Goal: Task Accomplishment & Management: Use online tool/utility

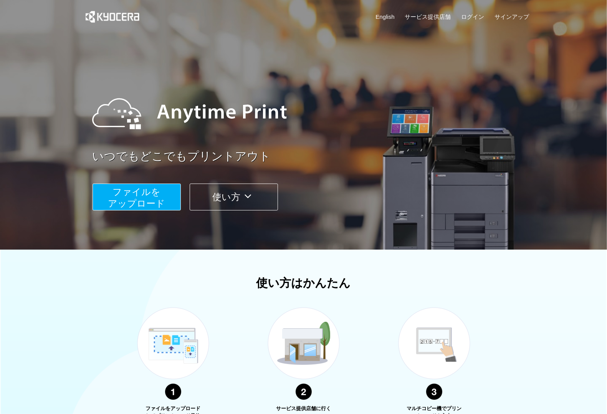
click at [124, 196] on span "ファイルを ​​アップロード" at bounding box center [136, 197] width 57 height 22
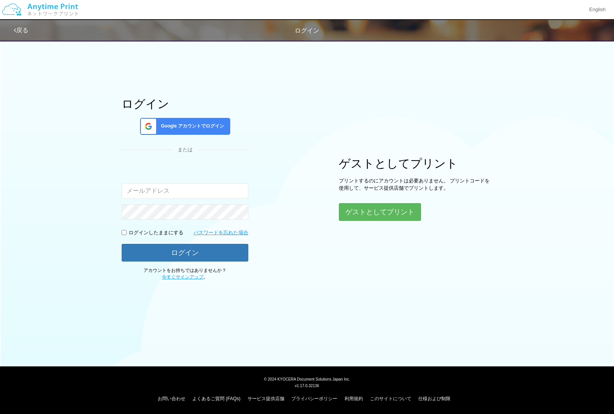
type input "[EMAIL_ADDRESS][DOMAIN_NAME]"
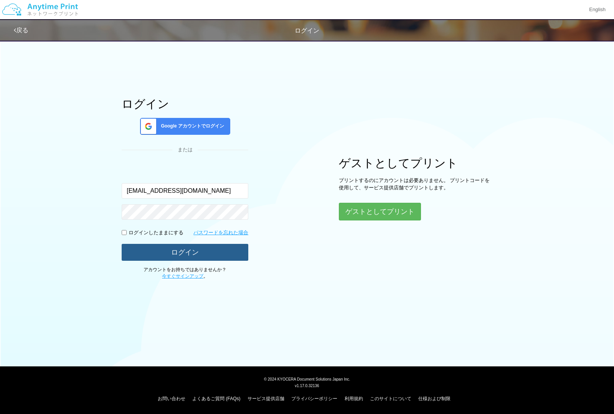
click at [176, 253] on button "ログイン" at bounding box center [185, 252] width 127 height 17
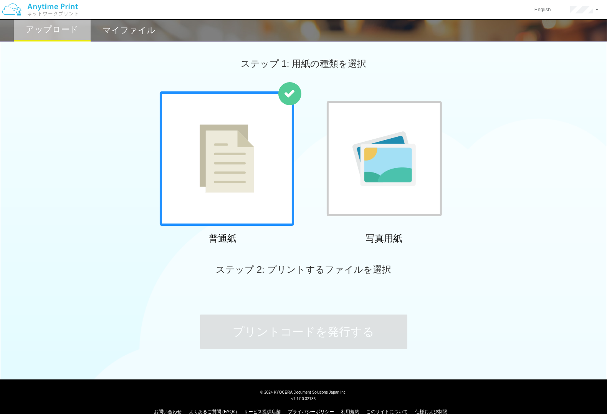
click at [231, 200] on div at bounding box center [227, 158] width 134 height 134
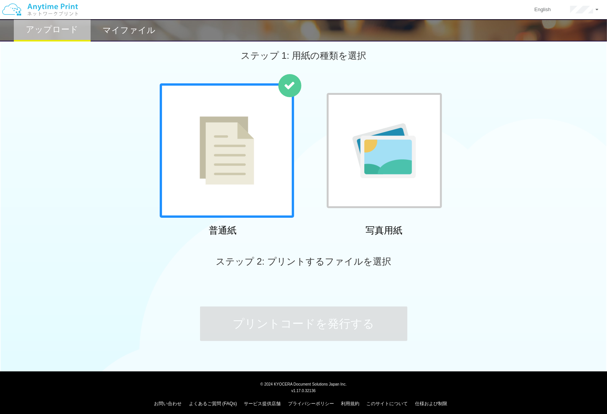
scroll to position [13, 0]
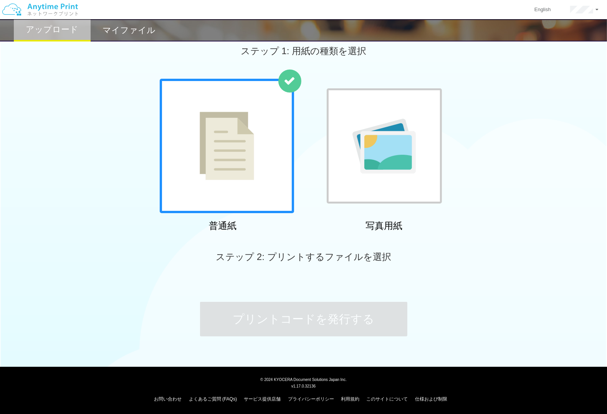
click at [262, 169] on div at bounding box center [227, 146] width 134 height 134
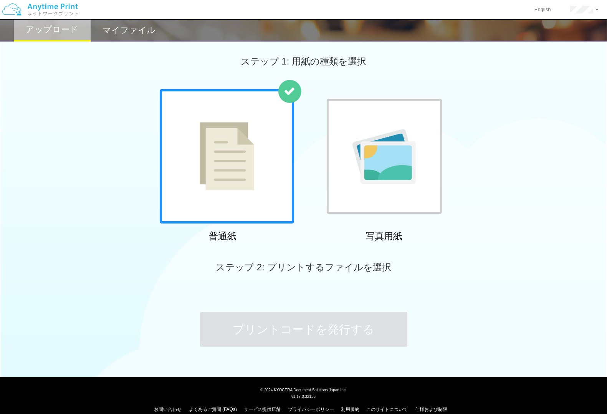
scroll to position [0, 0]
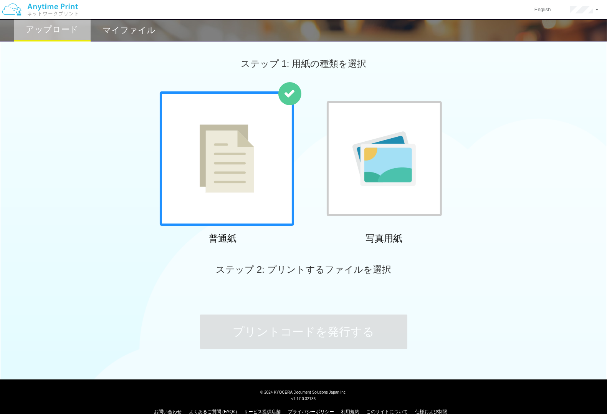
click at [241, 183] on img at bounding box center [227, 158] width 54 height 68
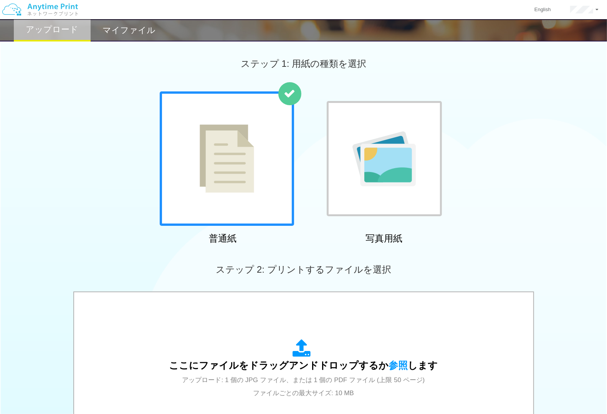
click at [405, 195] on div at bounding box center [383, 158] width 115 height 115
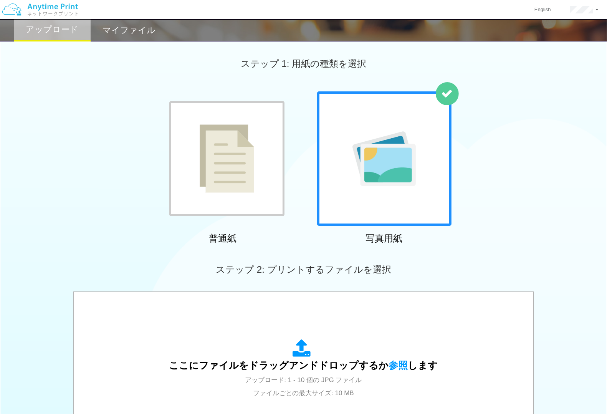
click at [228, 173] on img at bounding box center [227, 158] width 54 height 68
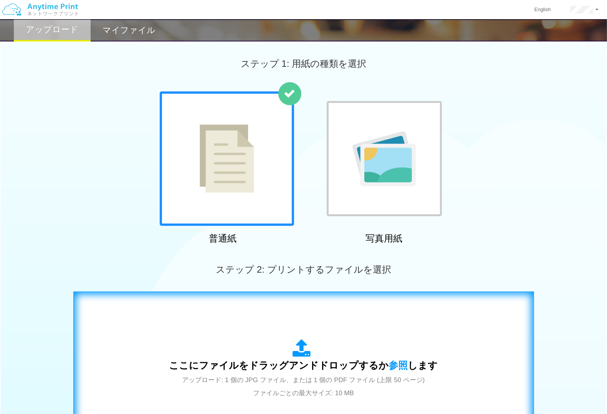
click at [275, 307] on div "ここにファイルをドラッグアンドドロップするか 参照 します アップロード: 1 個の JPG ファイル、または 1 個の PDF ファイル (上限 50 ペー…" at bounding box center [303, 368] width 444 height 139
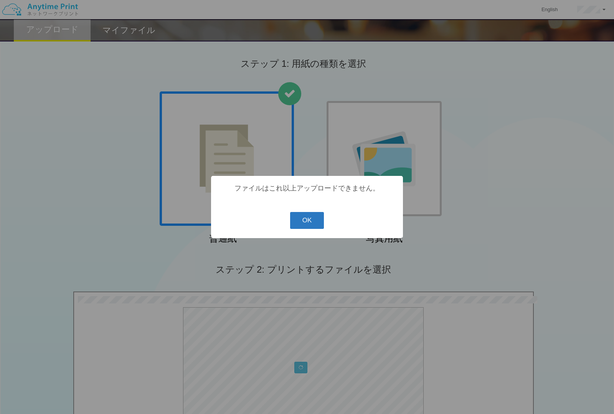
click at [298, 220] on button "OK" at bounding box center [307, 220] width 34 height 17
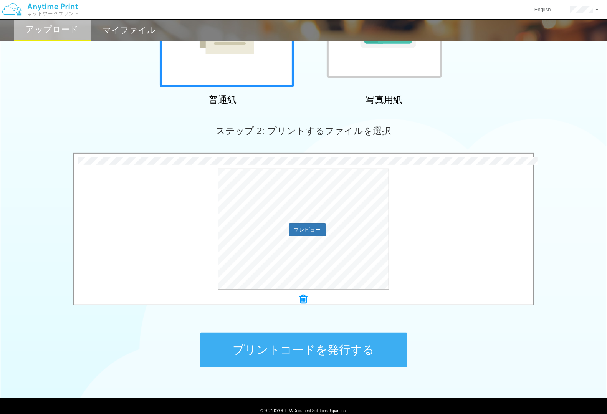
scroll to position [122, 0]
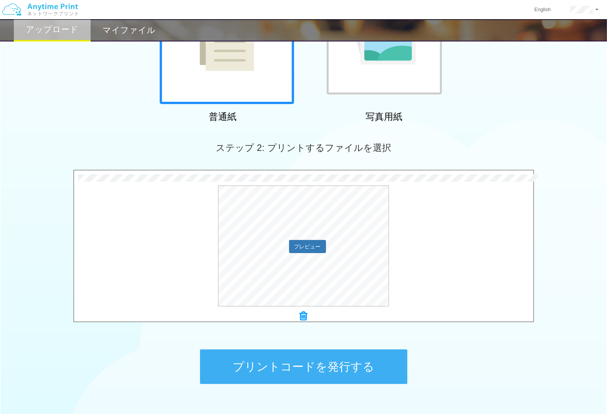
click at [425, 211] on div "プレビュー" at bounding box center [303, 245] width 459 height 121
click at [162, 251] on div "プレビュー" at bounding box center [303, 245] width 459 height 121
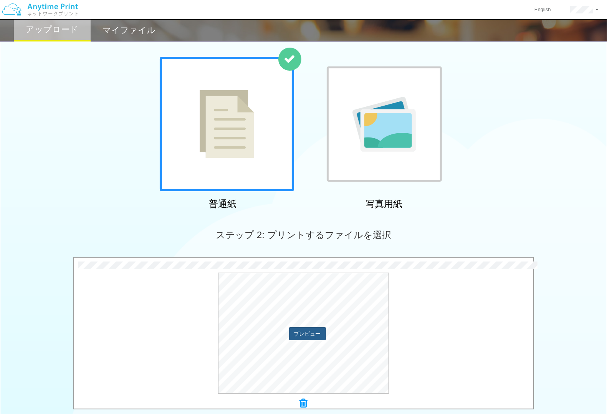
scroll to position [26, 0]
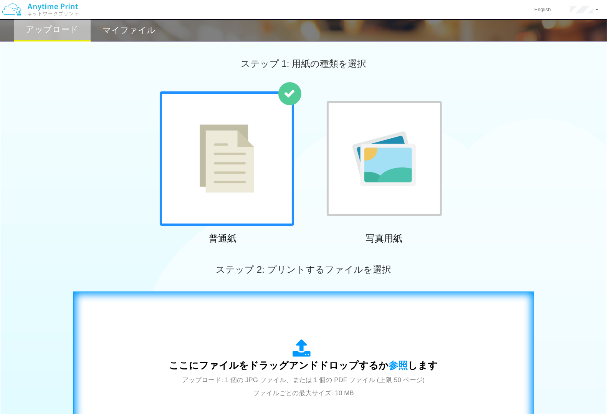
click at [248, 315] on div "ここにファイルをドラッグアンドドロップするか 参照 します アップロード: 1 個の JPG ファイル、または 1 個の PDF ファイル (上限 50 ペー…" at bounding box center [303, 368] width 444 height 139
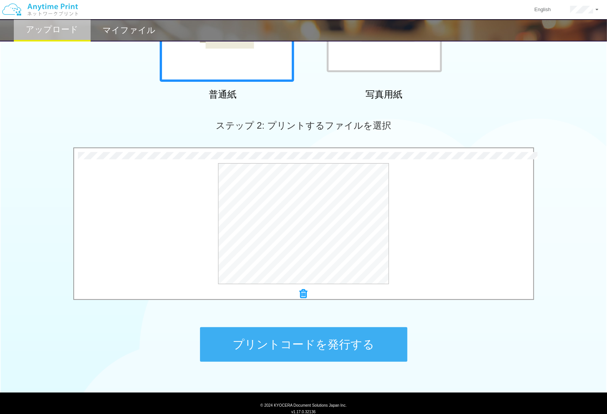
click at [302, 337] on button "プリントコードを発行する" at bounding box center [303, 344] width 207 height 35
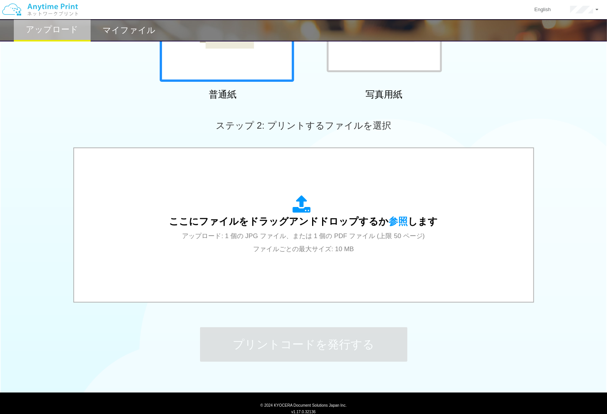
scroll to position [0, 0]
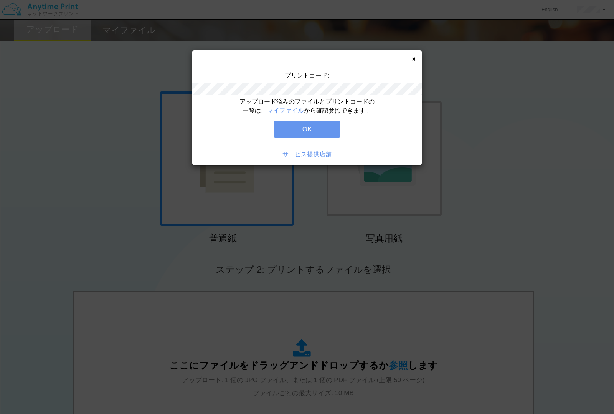
click at [309, 123] on button "OK" at bounding box center [307, 129] width 66 height 17
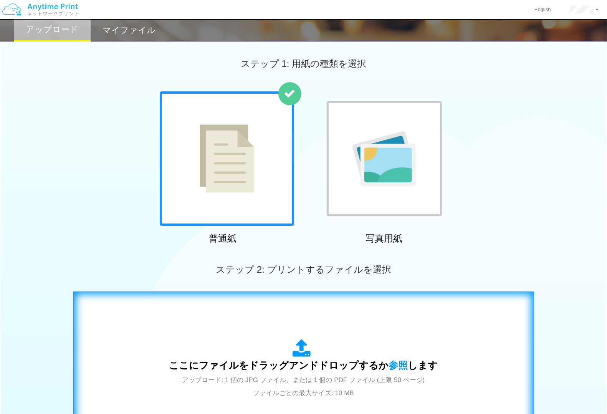
click at [304, 386] on div "ここにファイルをドラッグアンドドロップするか 参照 します アップロード: 1 個の JPG ファイル、または 1 個の PDF ファイル (上限 50 ペー…" at bounding box center [303, 369] width 269 height 60
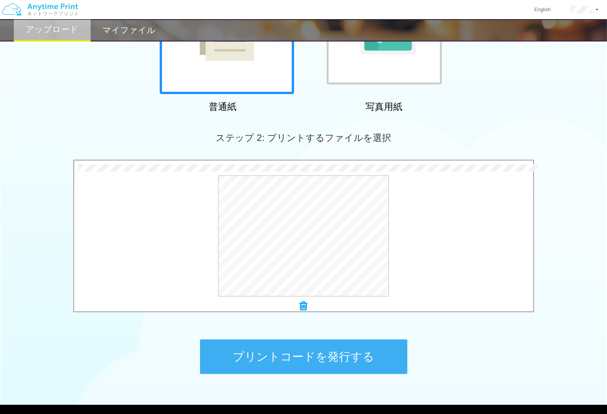
scroll to position [170, 0]
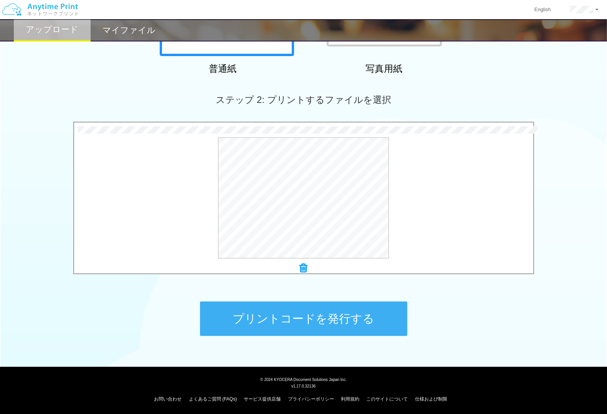
click at [300, 324] on button "プリントコードを発行する" at bounding box center [303, 318] width 207 height 35
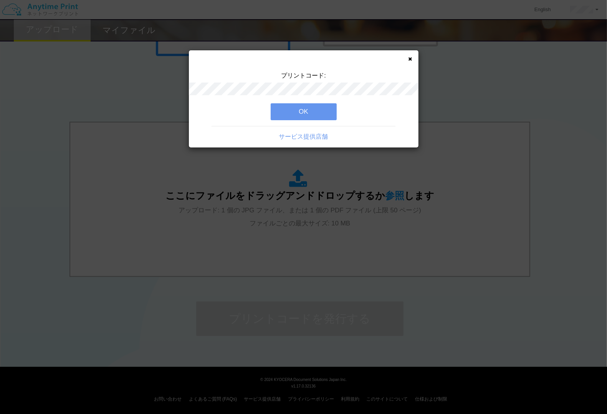
scroll to position [0, 0]
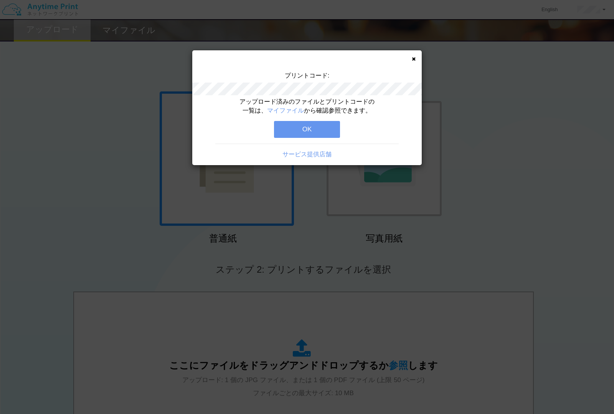
drag, startPoint x: 308, startPoint y: 123, endPoint x: 316, endPoint y: 125, distance: 8.2
click at [308, 123] on button "OK" at bounding box center [307, 129] width 66 height 17
